Goal: Transaction & Acquisition: Purchase product/service

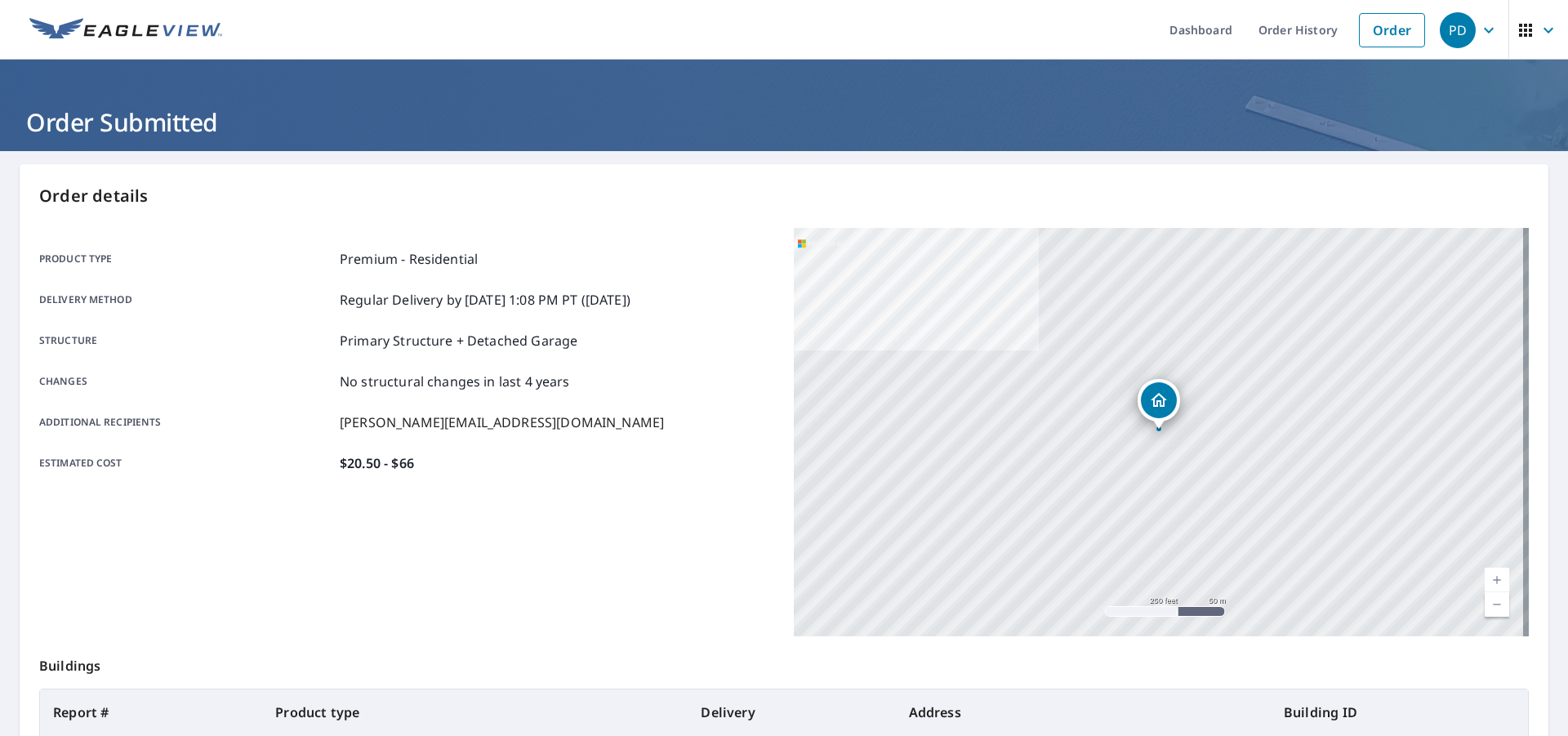
scroll to position [183, 0]
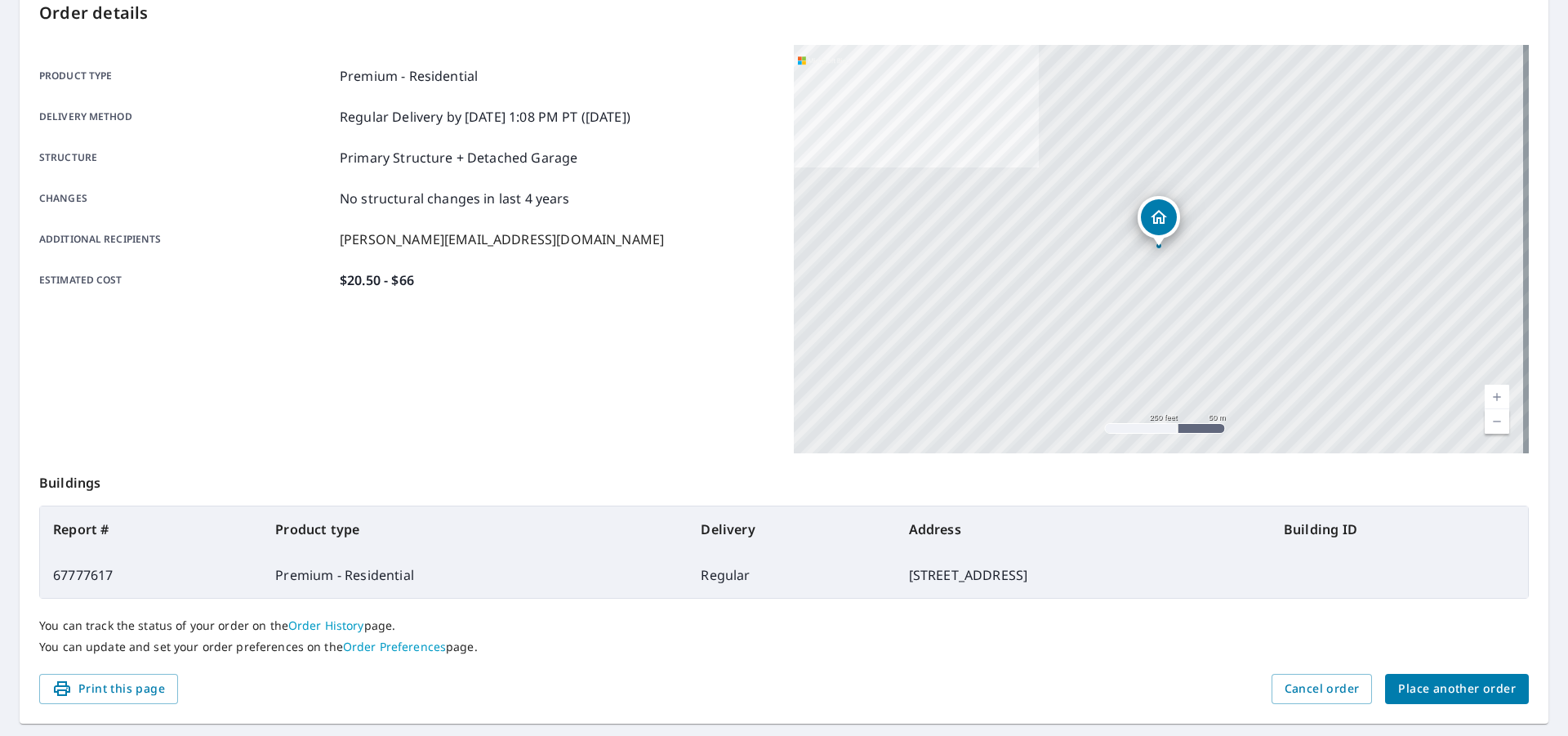
click at [1476, 693] on span "Place another order" at bounding box center [1457, 689] width 118 height 20
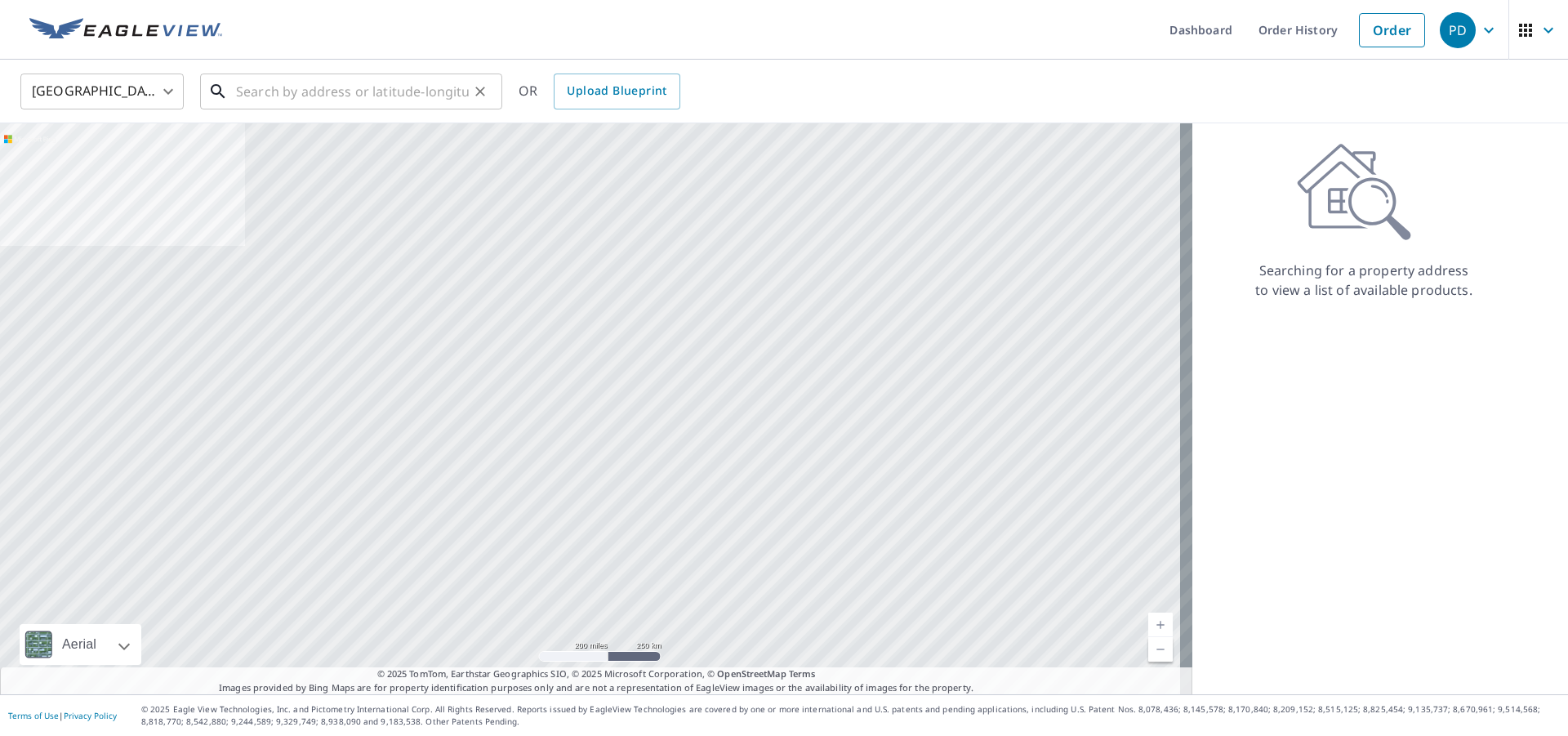
click at [291, 104] on input "text" at bounding box center [352, 92] width 233 height 45
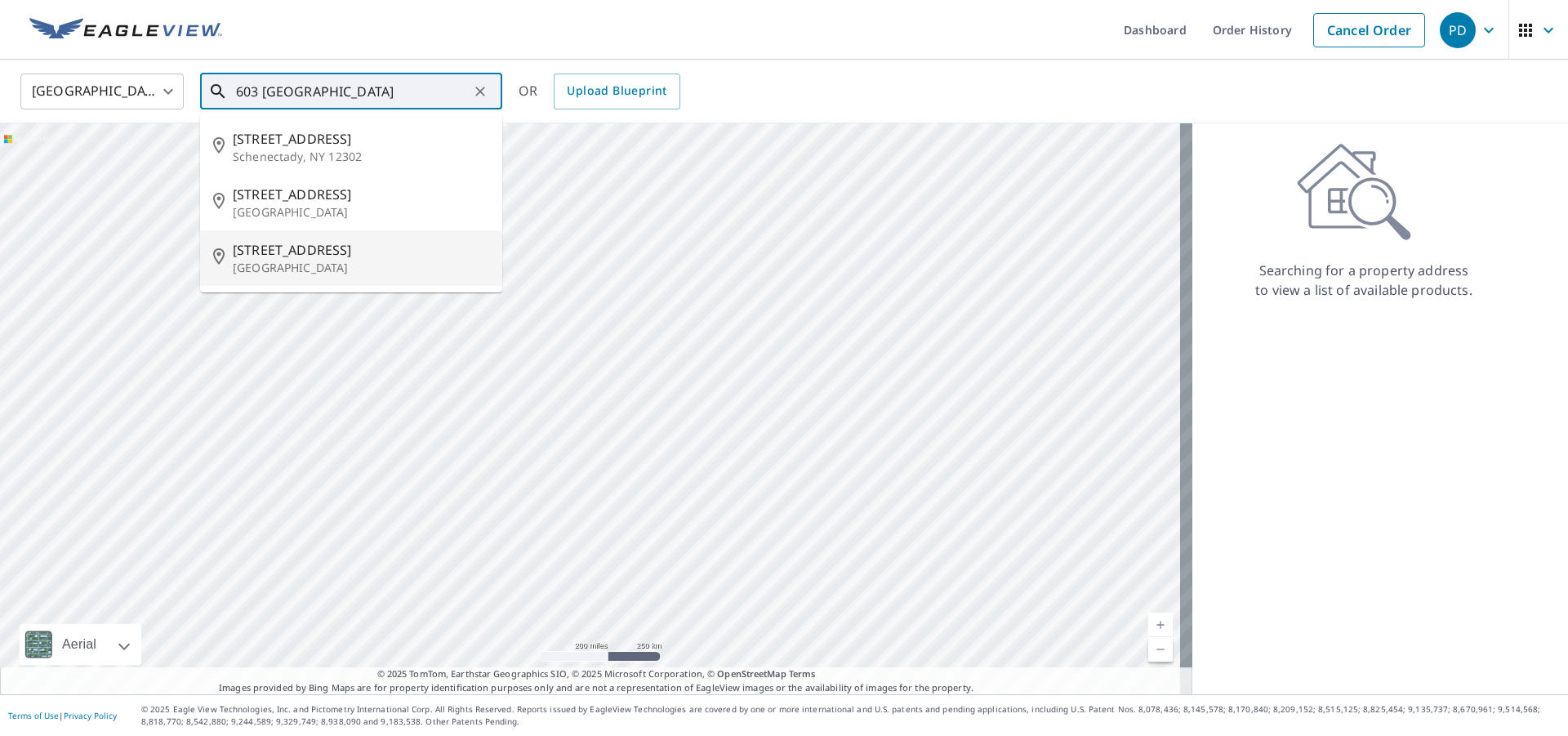
click at [320, 265] on p "[GEOGRAPHIC_DATA]" at bounding box center [360, 267] width 256 height 16
type input "[STREET_ADDRESS]"
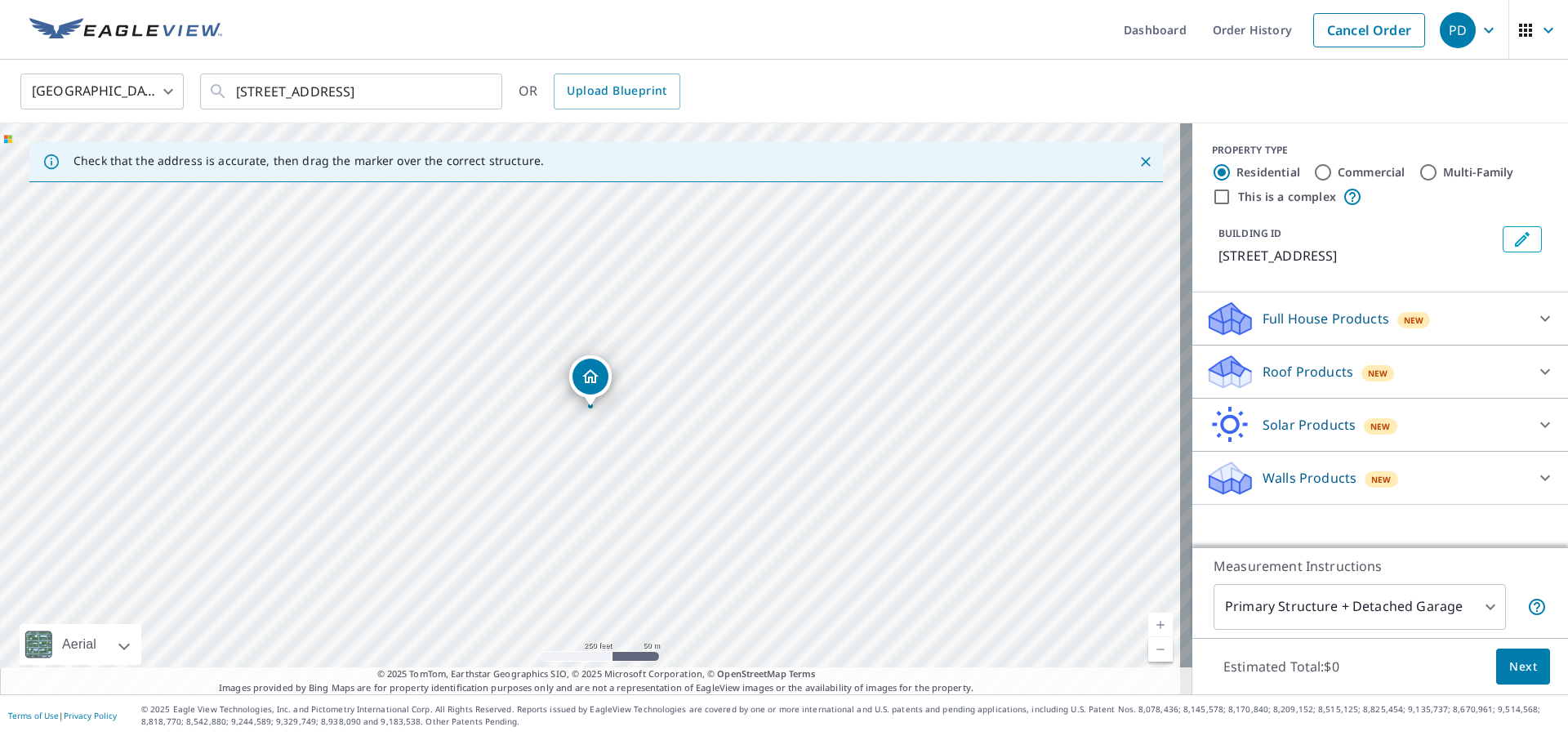
click at [1235, 378] on icon at bounding box center [1230, 377] width 42 height 19
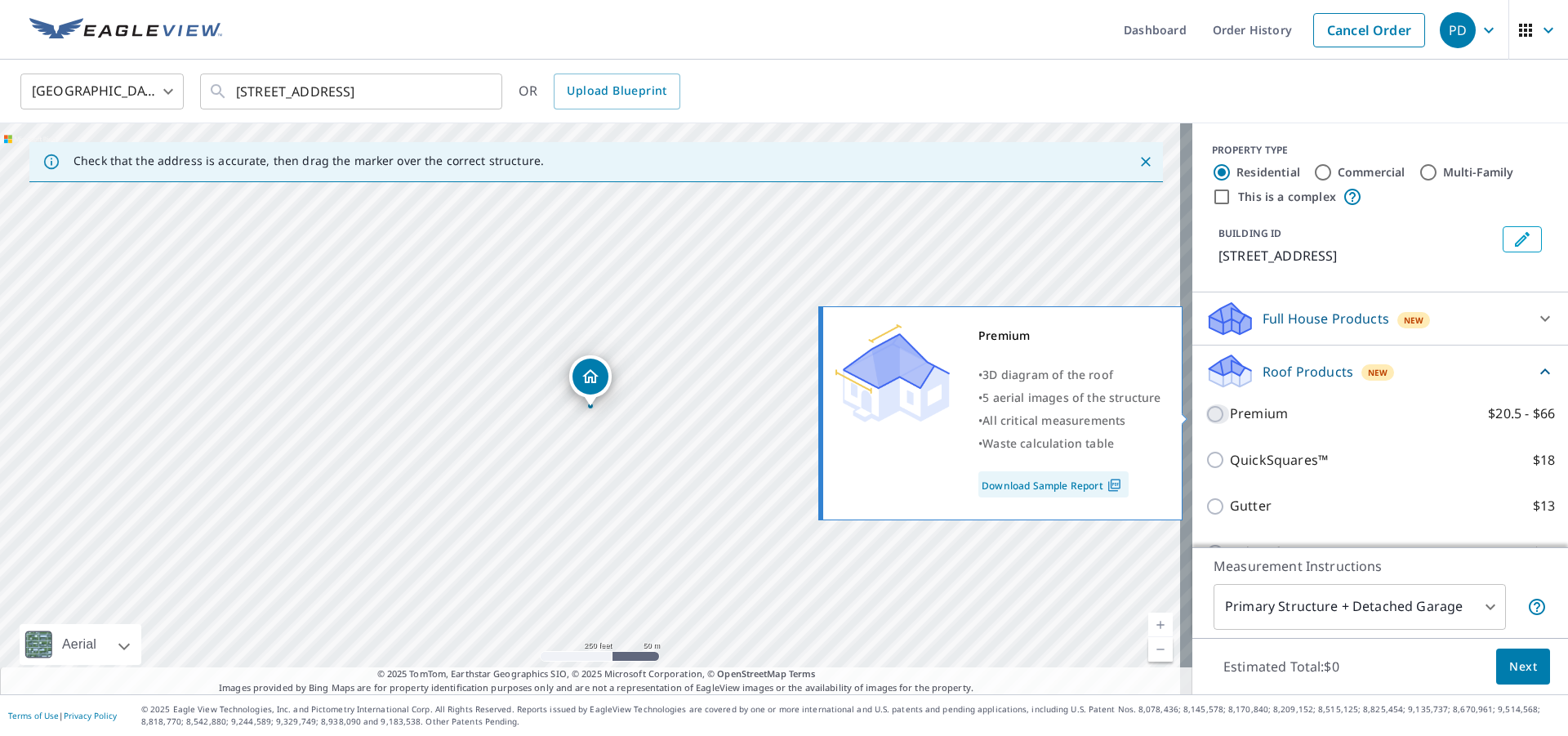
click at [1205, 413] on input "Premium $20.5 - $66" at bounding box center [1217, 413] width 24 height 19
checkbox input "true"
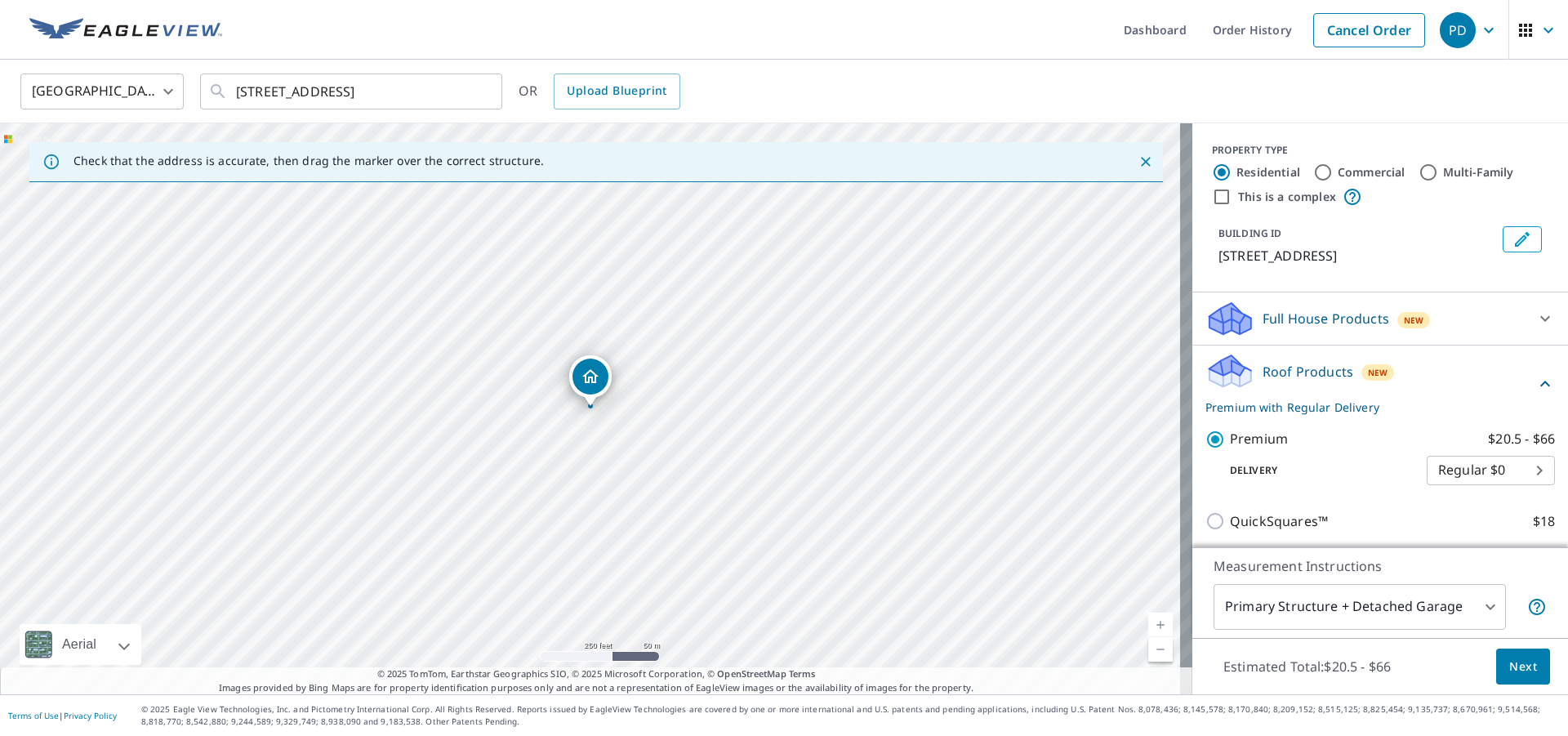
click at [1497, 658] on button "Next" at bounding box center [1523, 667] width 54 height 37
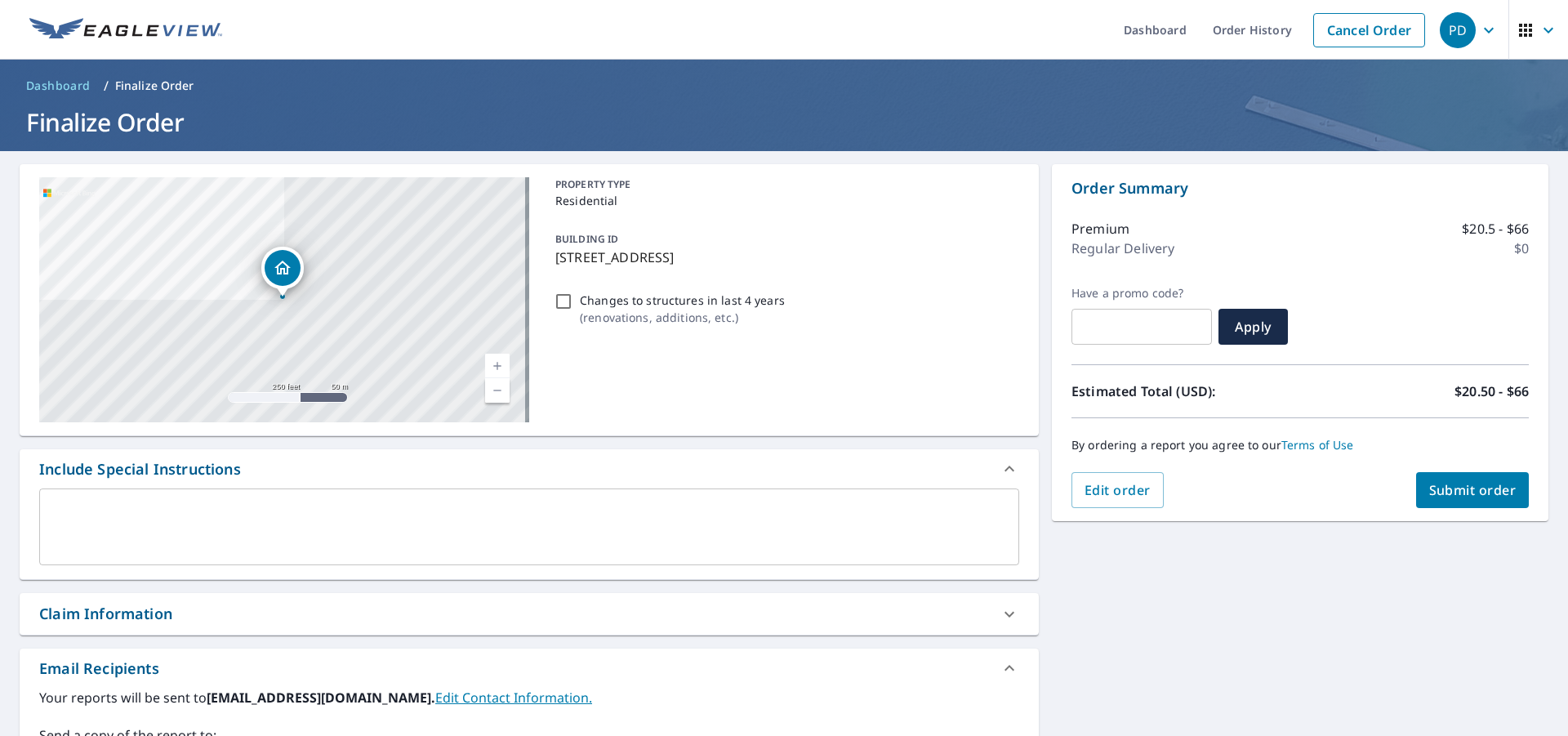
scroll to position [164, 0]
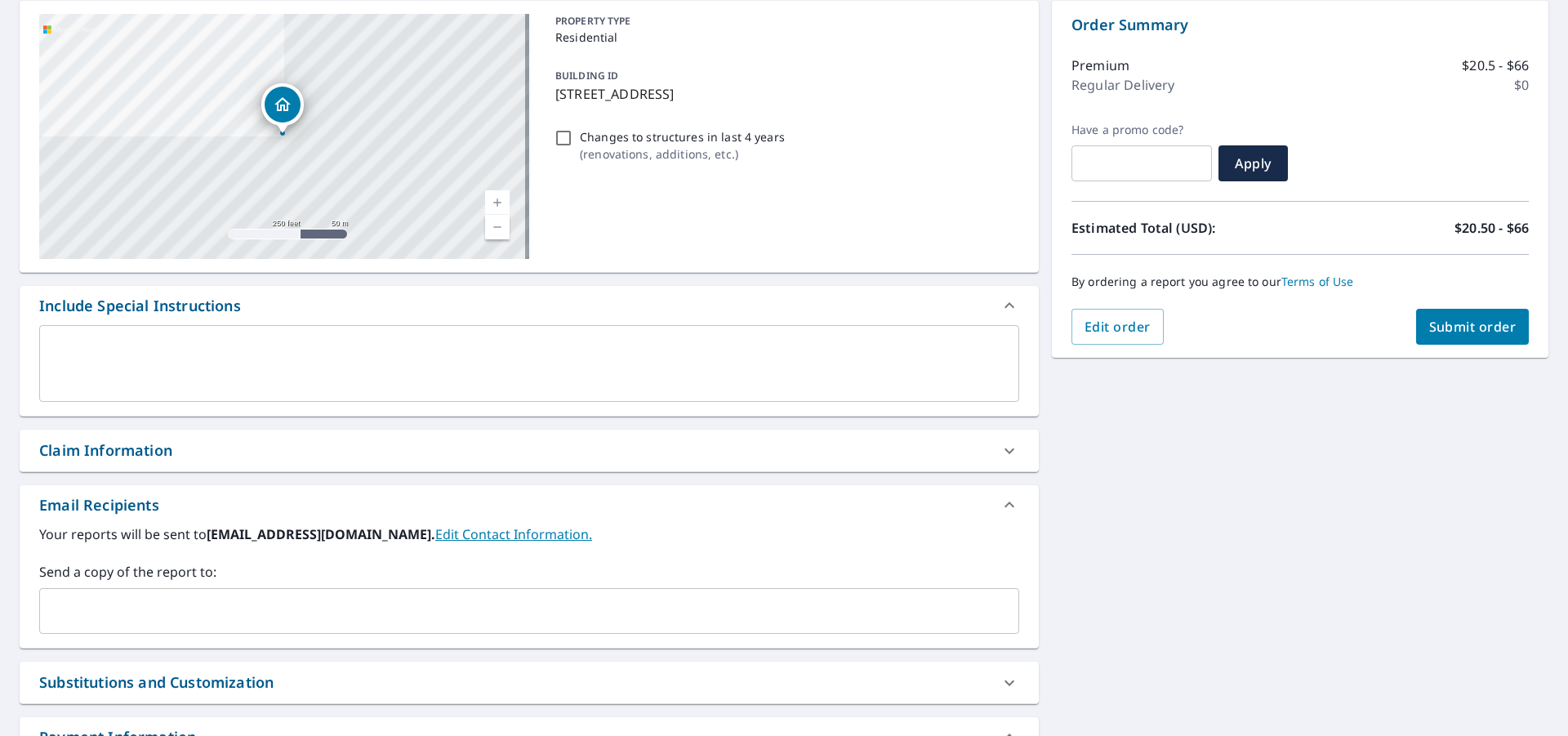
click at [108, 627] on div "​" at bounding box center [529, 611] width 980 height 45
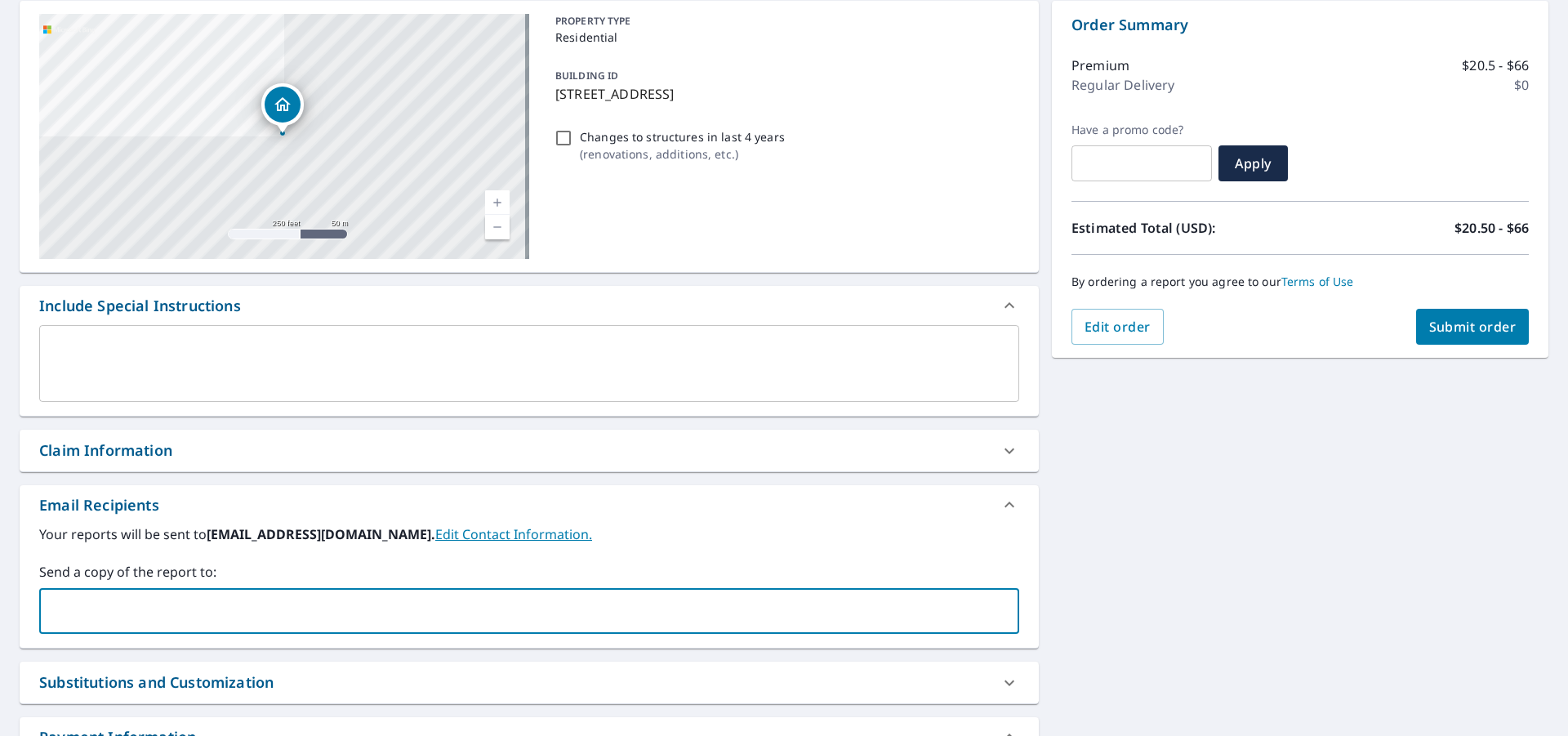
click at [134, 621] on input "text" at bounding box center [517, 611] width 941 height 31
type input "[PERSON_NAME][EMAIL_ADDRESS][DOMAIN_NAME]"
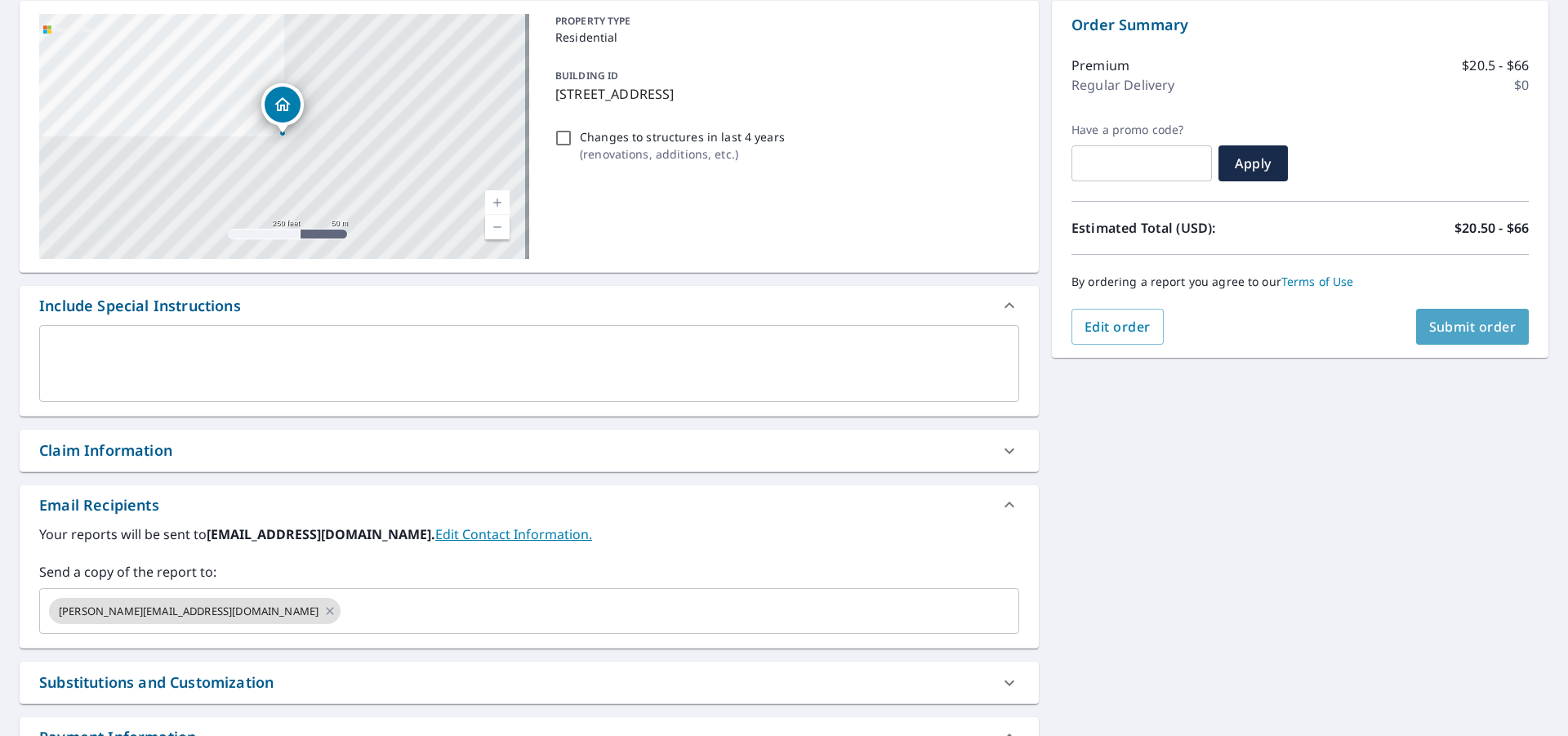
click at [1450, 335] on span "Submit order" at bounding box center [1473, 326] width 87 height 18
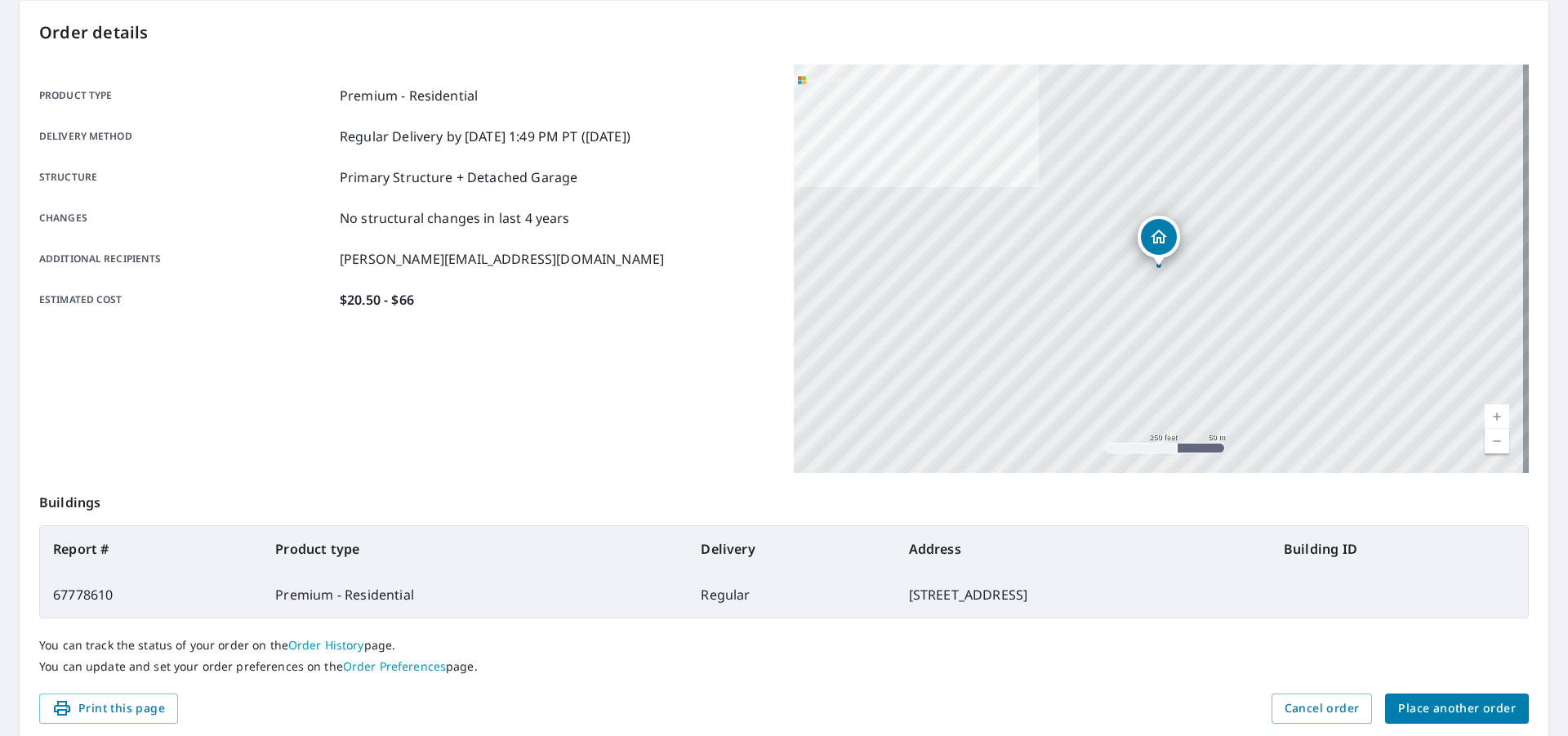
click at [1455, 701] on span "Place another order" at bounding box center [1457, 709] width 118 height 20
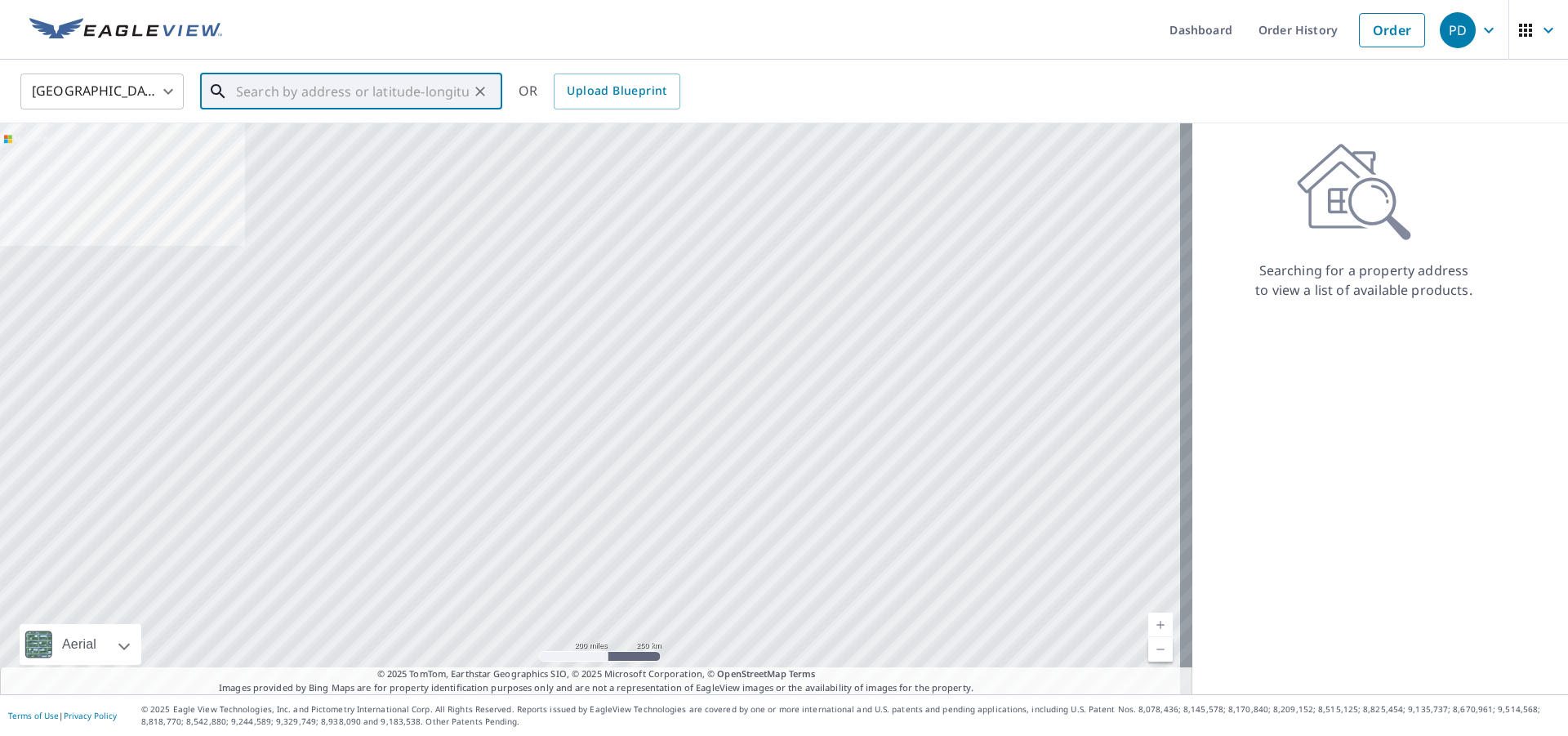
click at [314, 100] on input "text" at bounding box center [352, 92] width 233 height 45
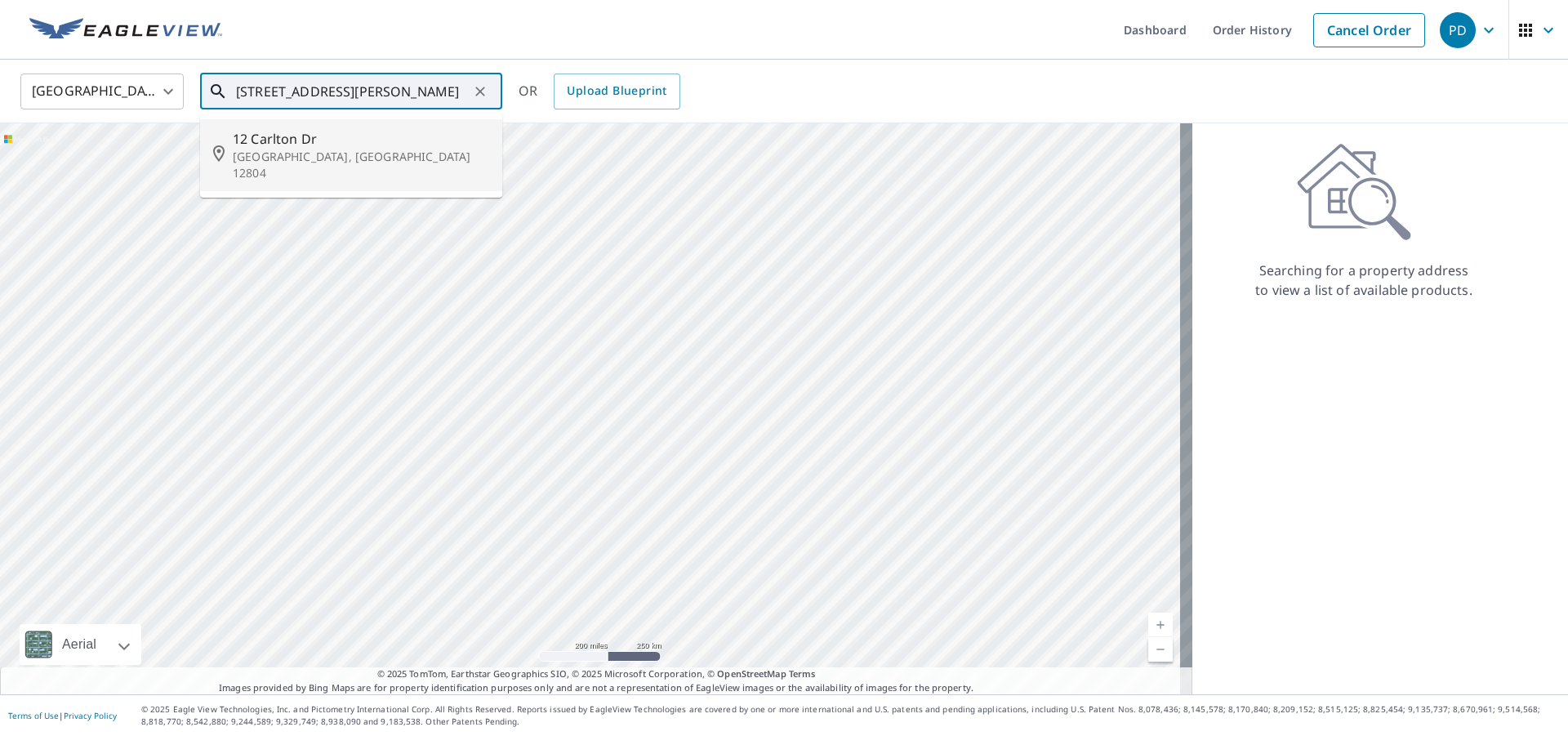
click at [299, 123] on li "[STREET_ADDRESS][PERSON_NAME]" at bounding box center [351, 155] width 302 height 72
type input "[STREET_ADDRESS][PERSON_NAME]"
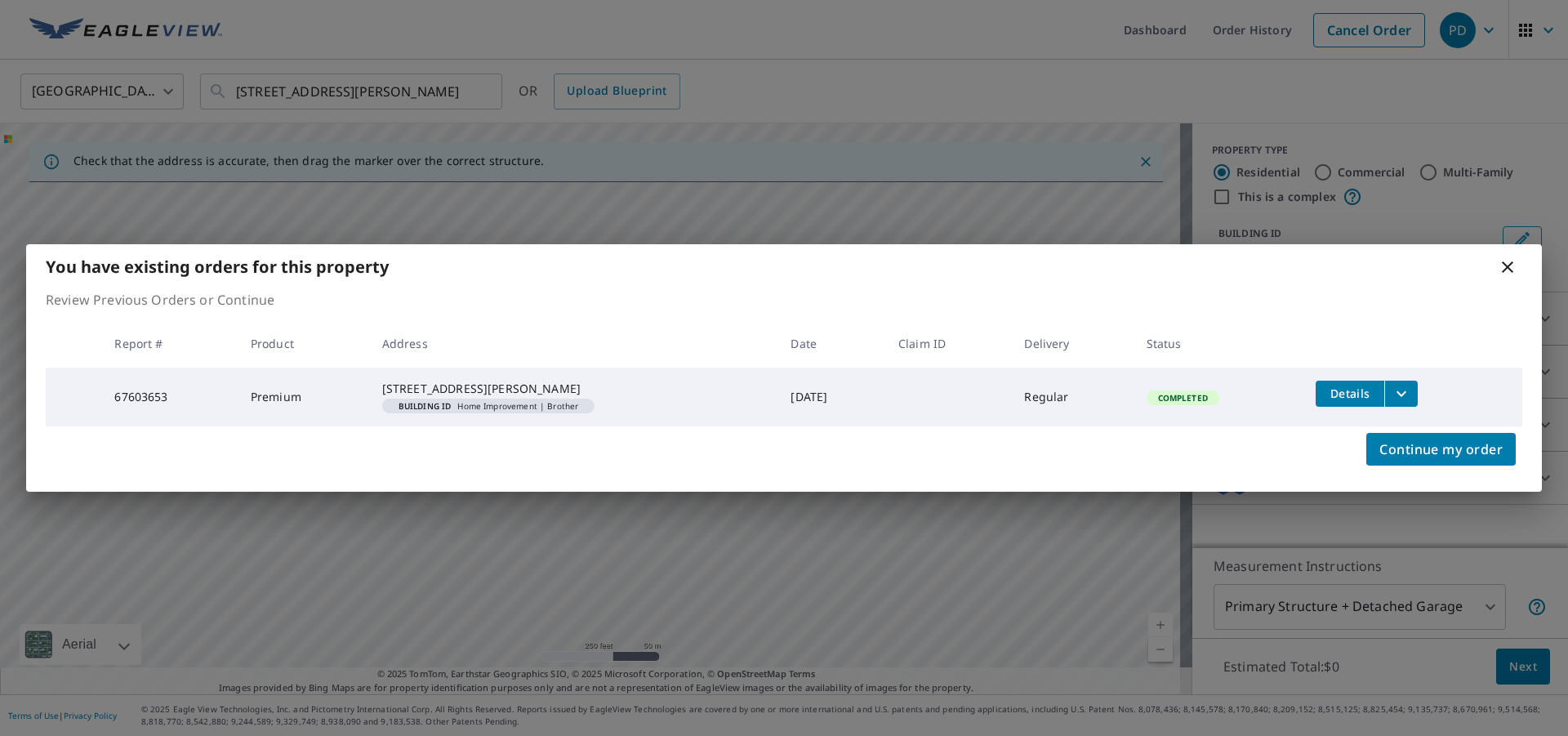
click at [1411, 384] on icon "filesDropdownBtn-67603653" at bounding box center [1401, 393] width 19 height 19
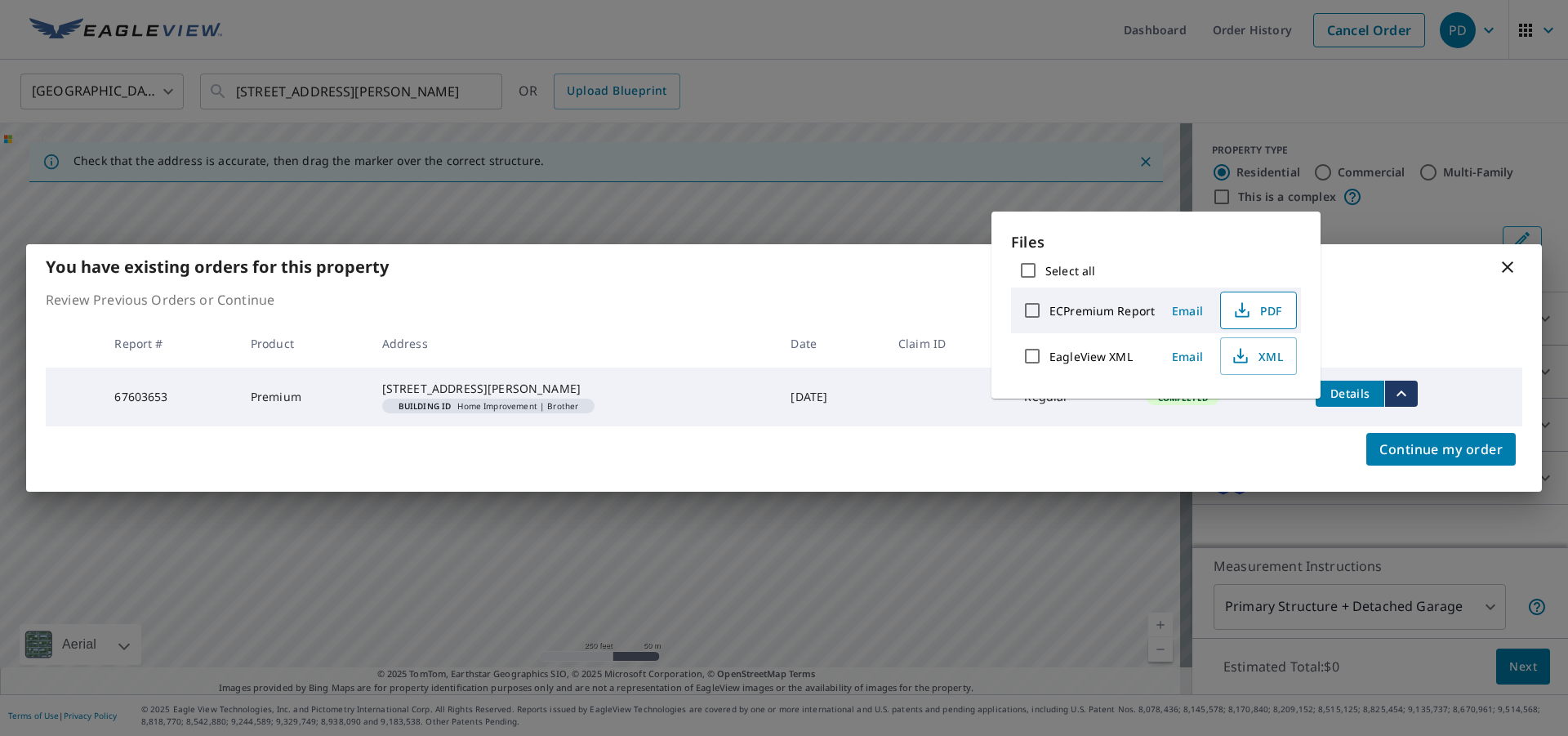
click at [1269, 314] on span "PDF" at bounding box center [1257, 310] width 52 height 19
click at [1257, 313] on span "PDF" at bounding box center [1257, 310] width 52 height 19
